Goal: Navigation & Orientation: Find specific page/section

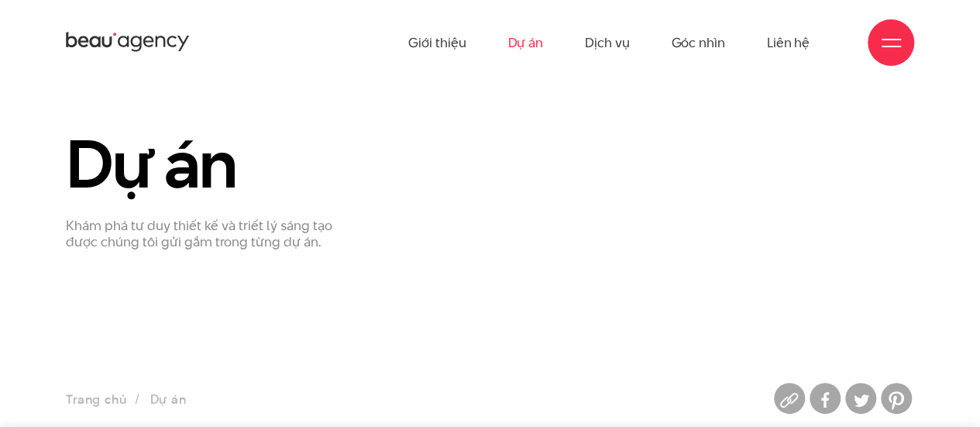
click at [538, 47] on link "Dự án" at bounding box center [525, 42] width 36 height 85
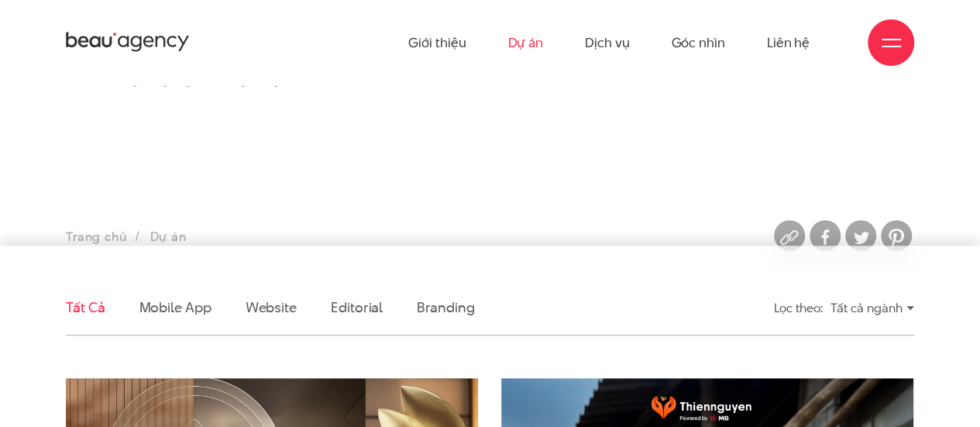
scroll to position [232, 0]
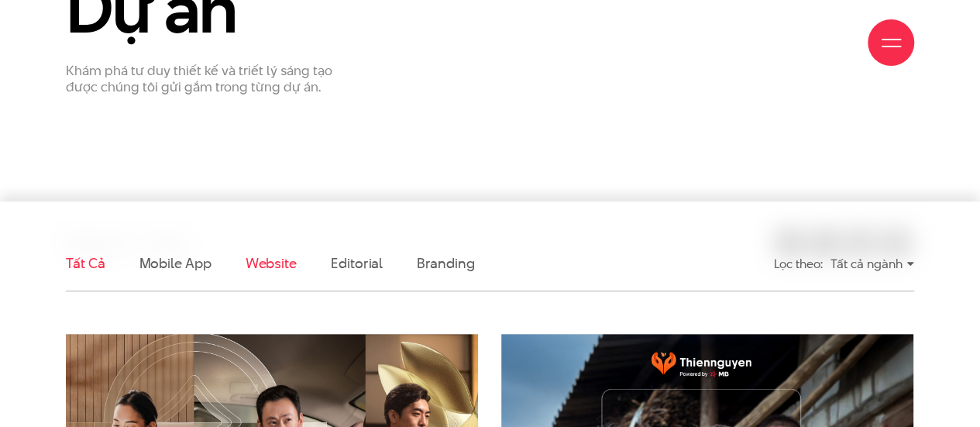
click at [267, 266] on link "Website" at bounding box center [271, 262] width 51 height 19
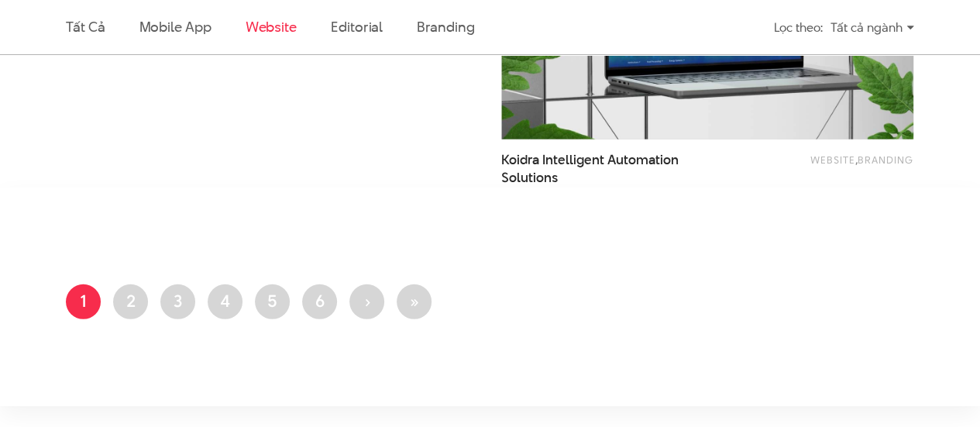
scroll to position [2328, 0]
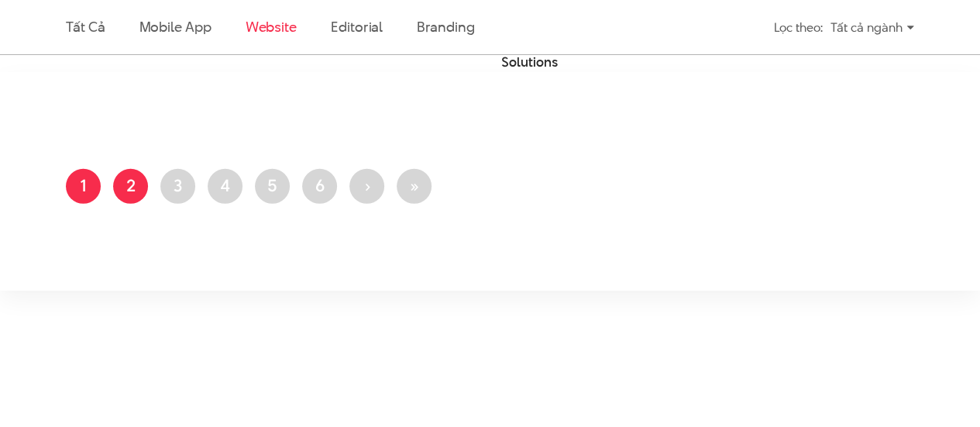
click at [136, 190] on link "Trang 2" at bounding box center [130, 186] width 35 height 35
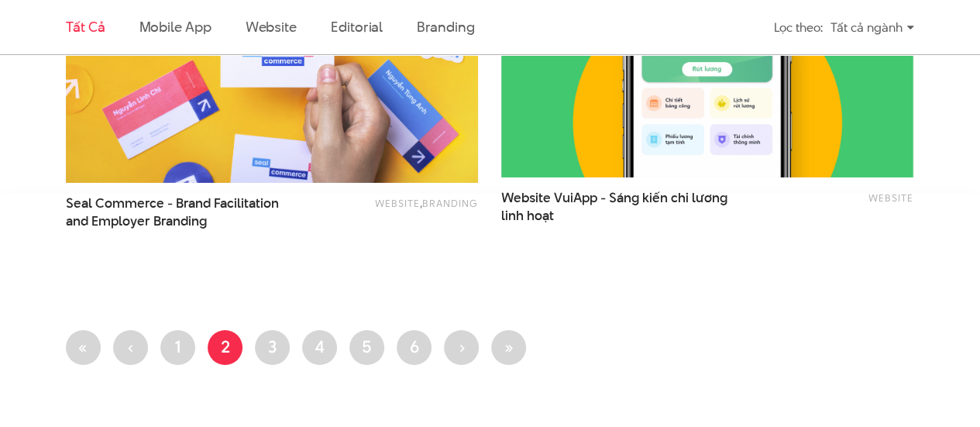
scroll to position [2634, 0]
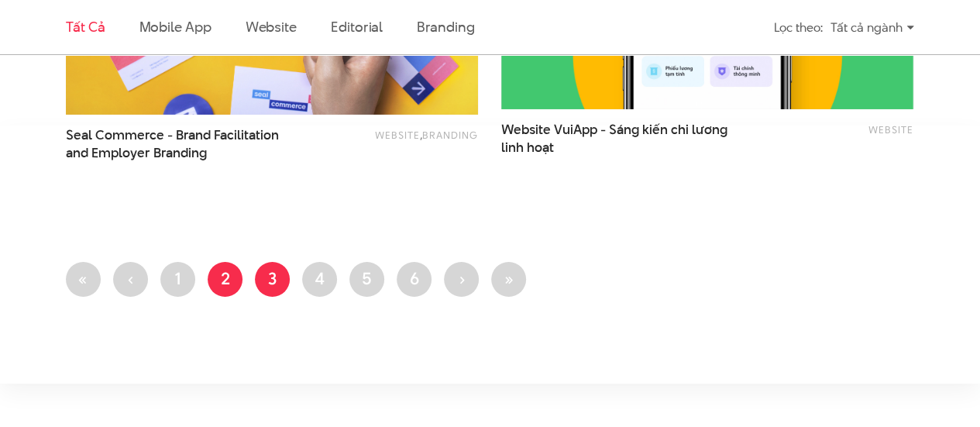
click at [272, 275] on link "Trang 3" at bounding box center [272, 279] width 35 height 35
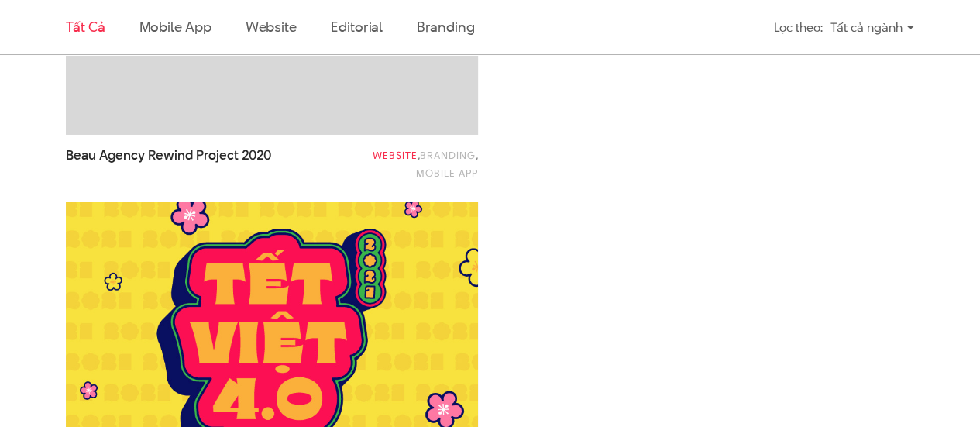
scroll to position [3022, 0]
